Goal: Find specific page/section: Find specific page/section

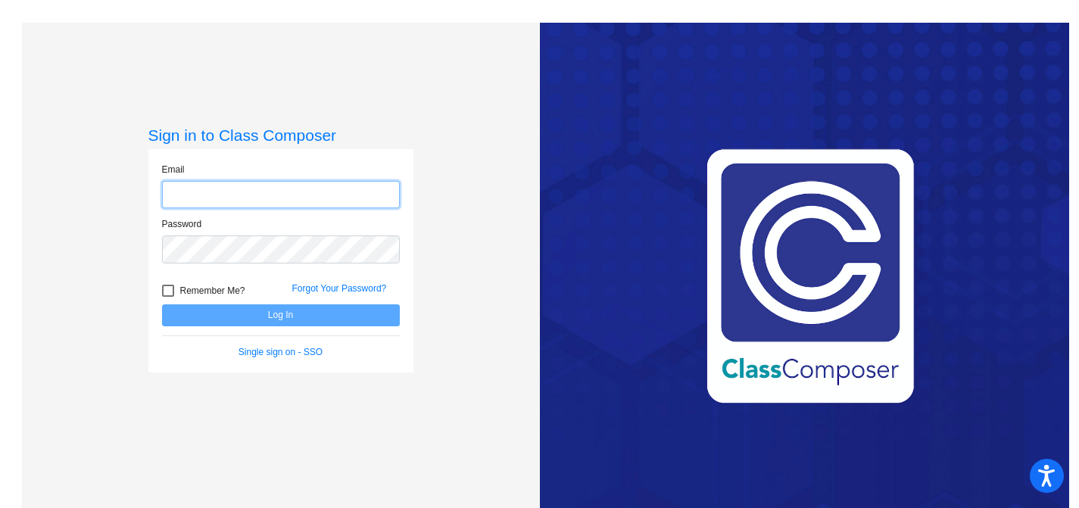
type input "[EMAIL_ADDRESS][DOMAIN_NAME]"
click at [278, 320] on button "Log In" at bounding box center [281, 316] width 238 height 22
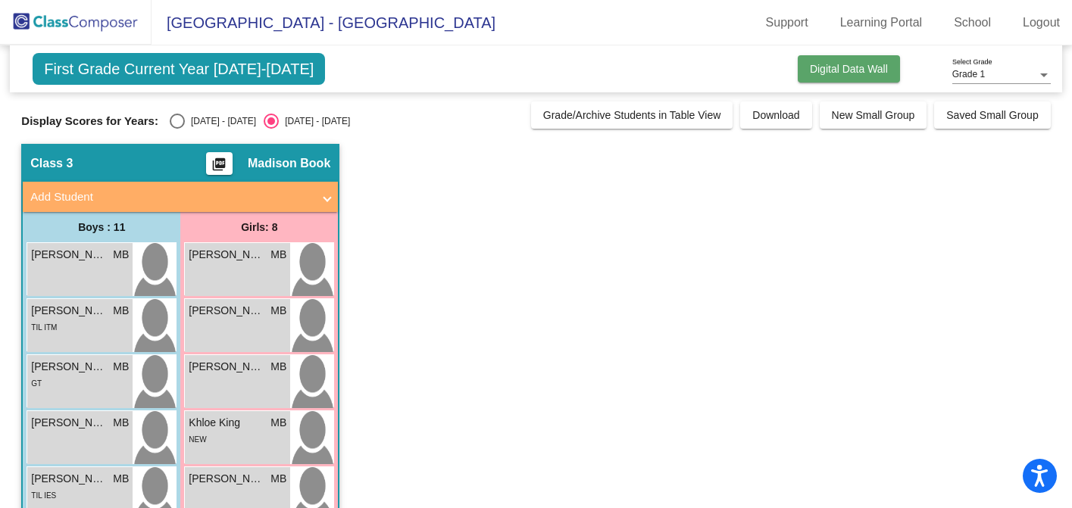
click at [864, 73] on span "Digital Data Wall" at bounding box center [849, 69] width 78 height 12
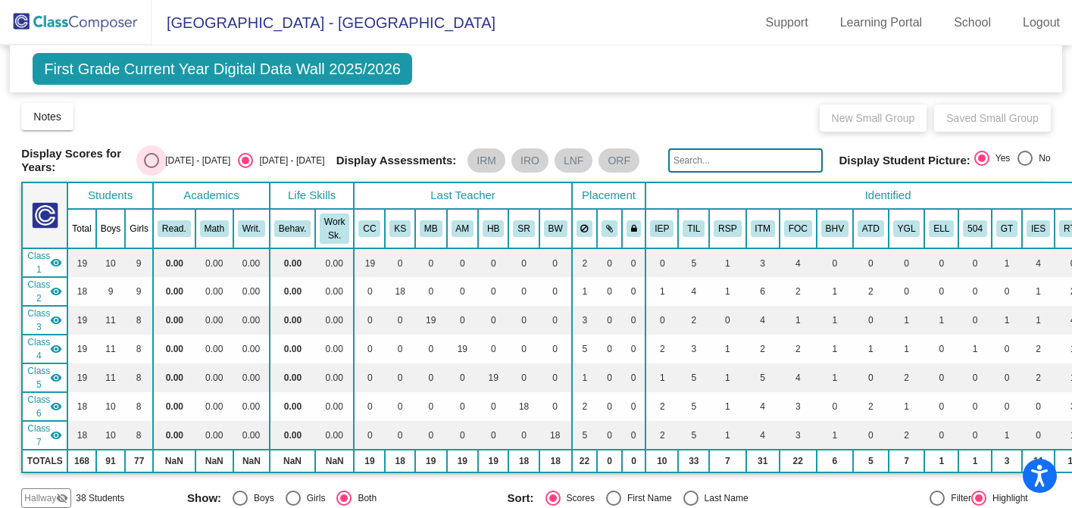
click at [159, 161] on div "Select an option" at bounding box center [151, 160] width 15 height 15
click at [152, 168] on input "[DATE] - [DATE]" at bounding box center [151, 168] width 1 height 1
radio input "true"
